Goal: Find contact information: Find contact information

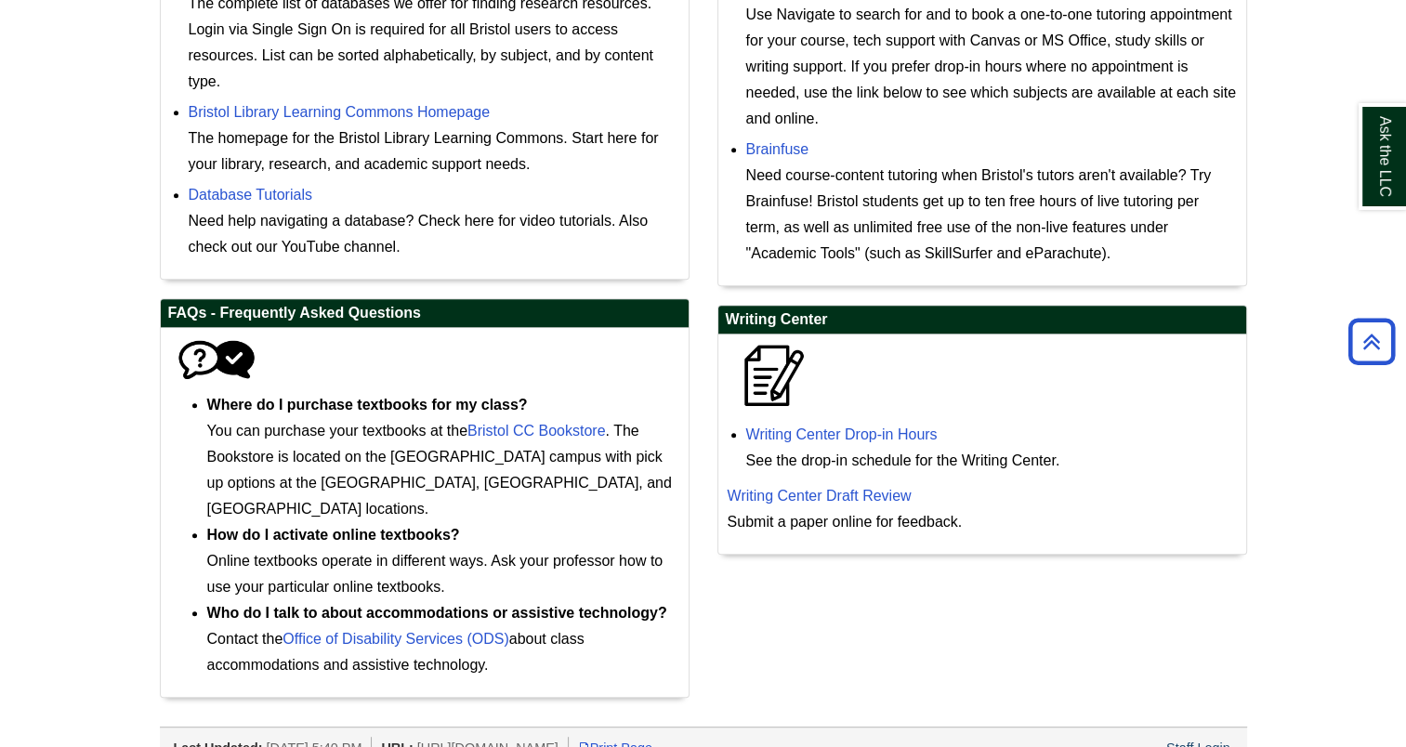
scroll to position [471, 0]
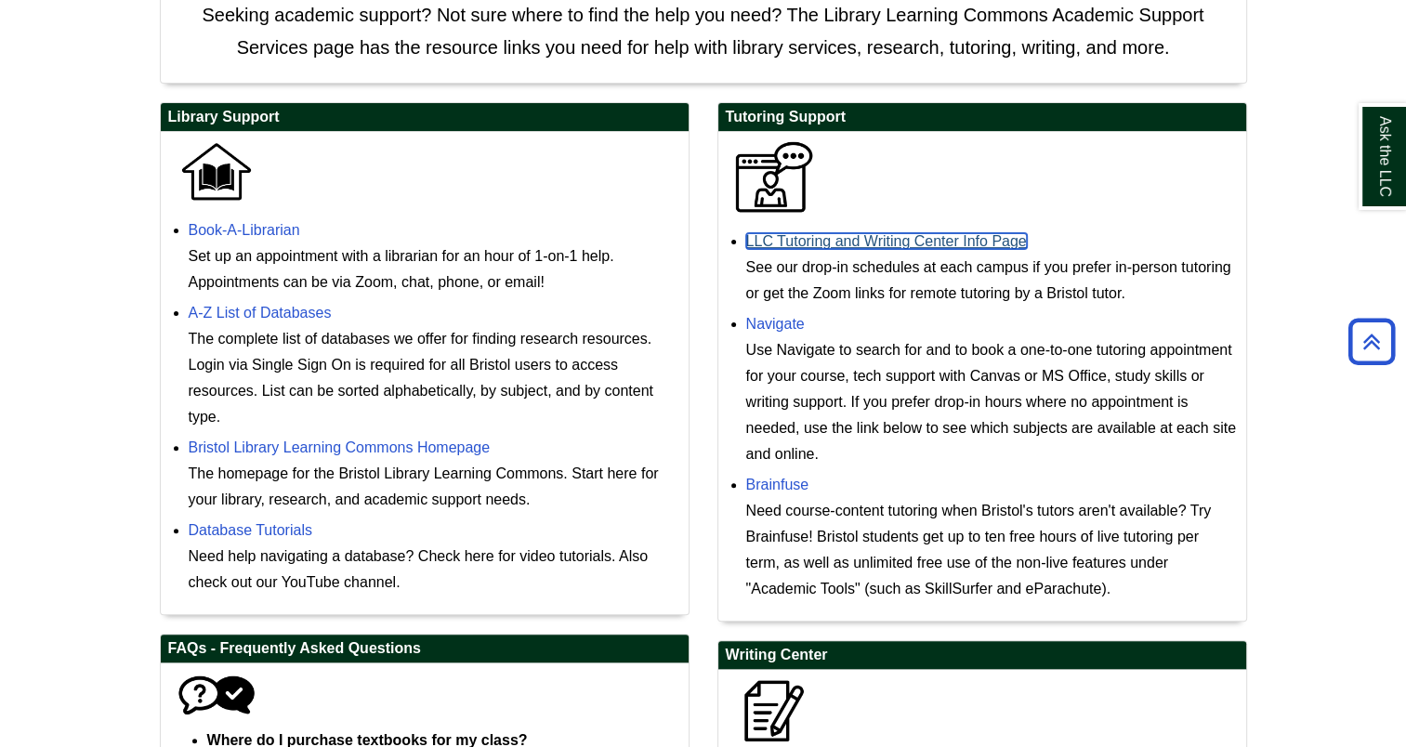
click at [912, 234] on link "LLC Tutoring and Writing Center Info Page" at bounding box center [886, 241] width 281 height 16
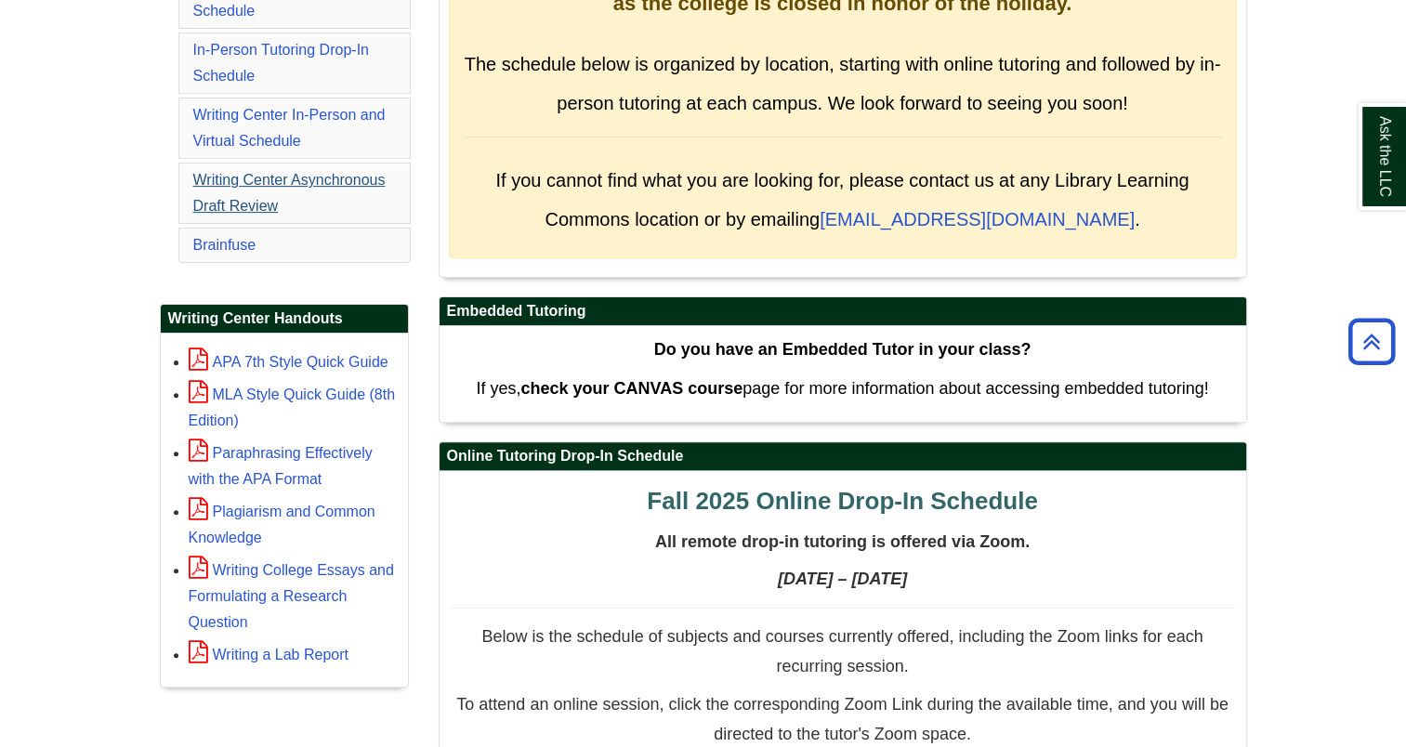
scroll to position [516, 0]
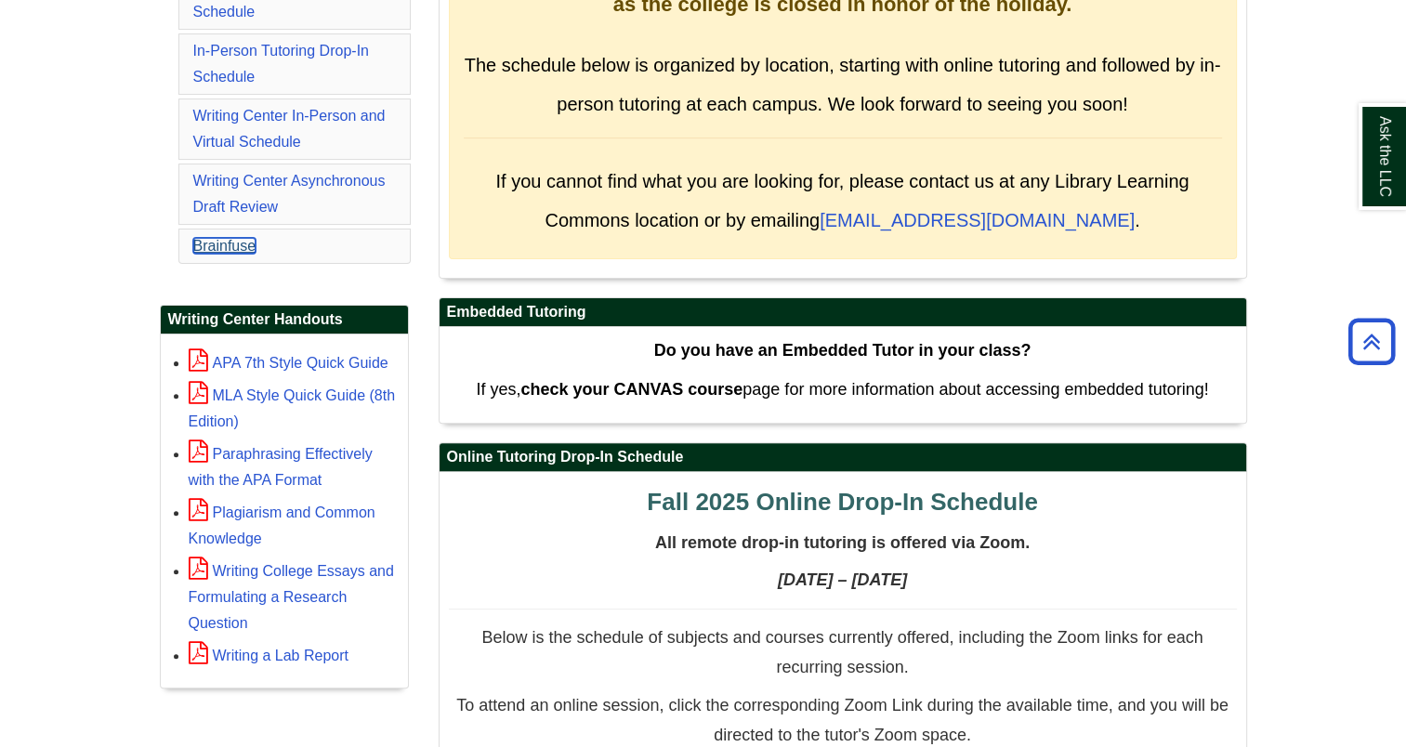
click at [242, 239] on link "Brainfuse" at bounding box center [224, 246] width 63 height 16
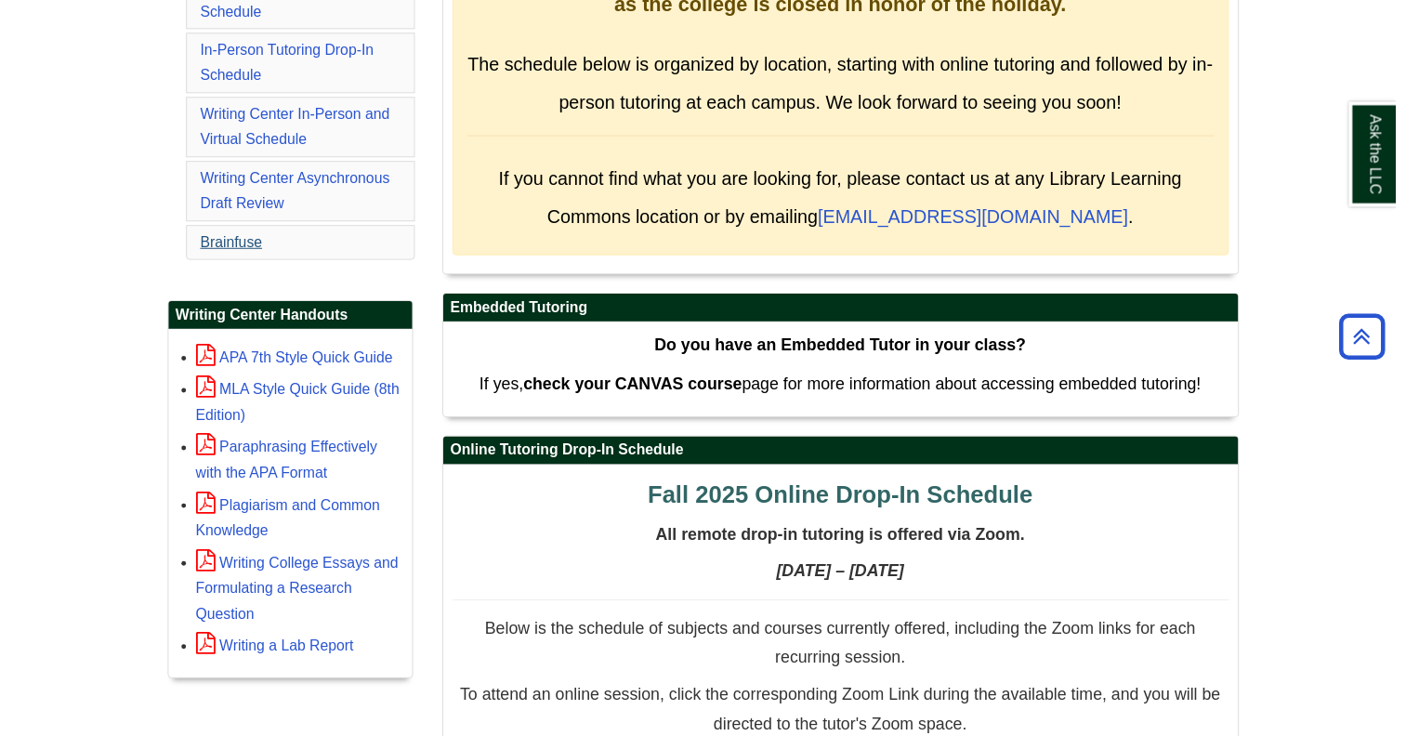
scroll to position [11960, 0]
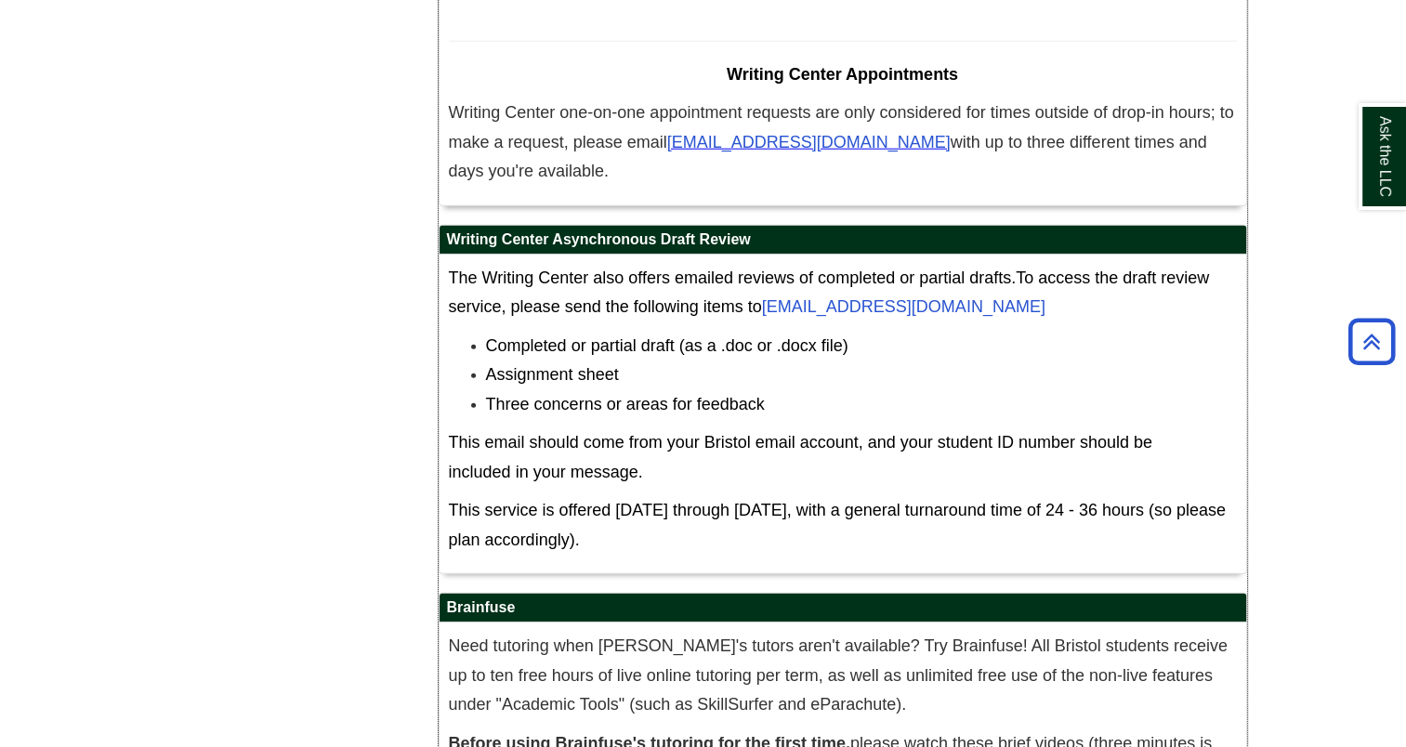
click at [835, 390] on li "Three concerns or areas for feedback" at bounding box center [861, 405] width 751 height 30
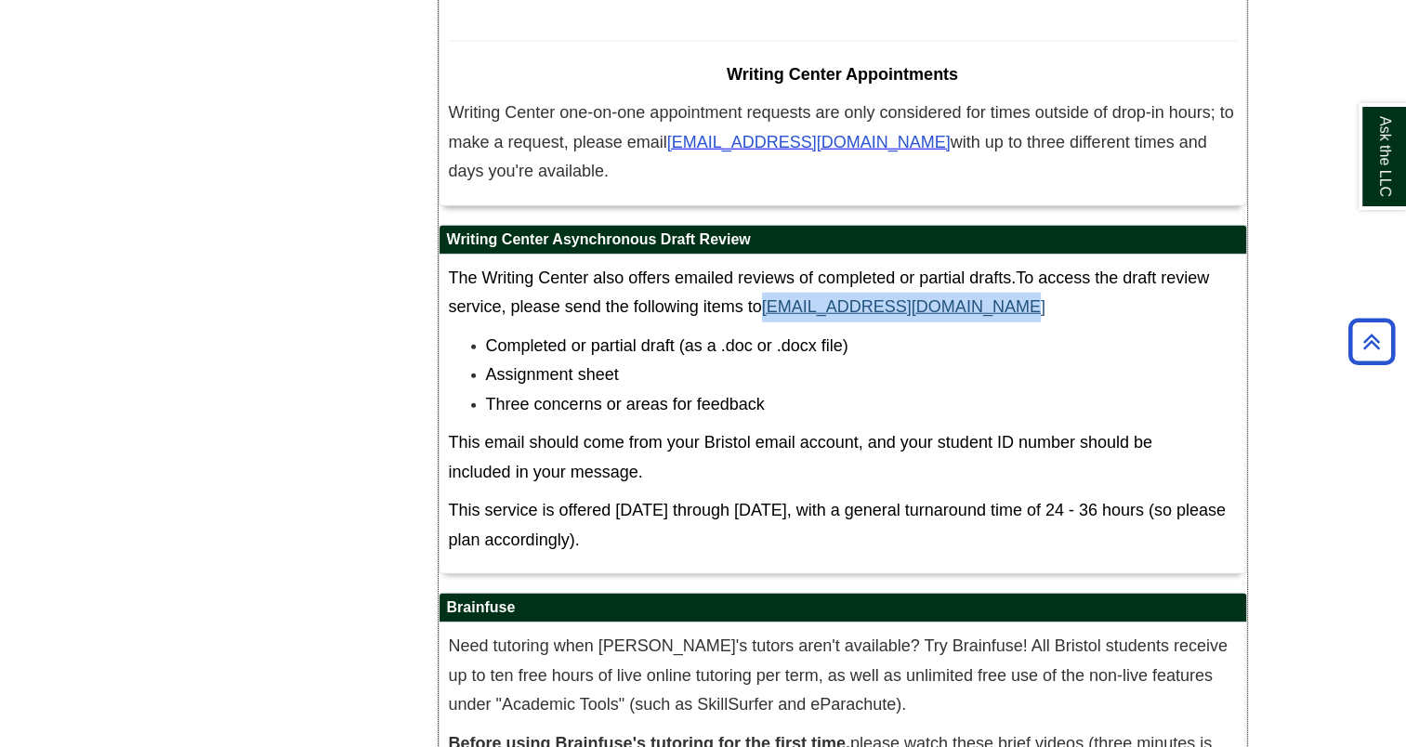
drag, startPoint x: 989, startPoint y: 110, endPoint x: 769, endPoint y: 115, distance: 220.4
click at [769, 264] on p "The Writing Center also offers emailed reviews of completed or partial drafts. …" at bounding box center [843, 293] width 788 height 59
copy link "[EMAIL_ADDRESS][DOMAIN_NAME]"
